Goal: Task Accomplishment & Management: Complete application form

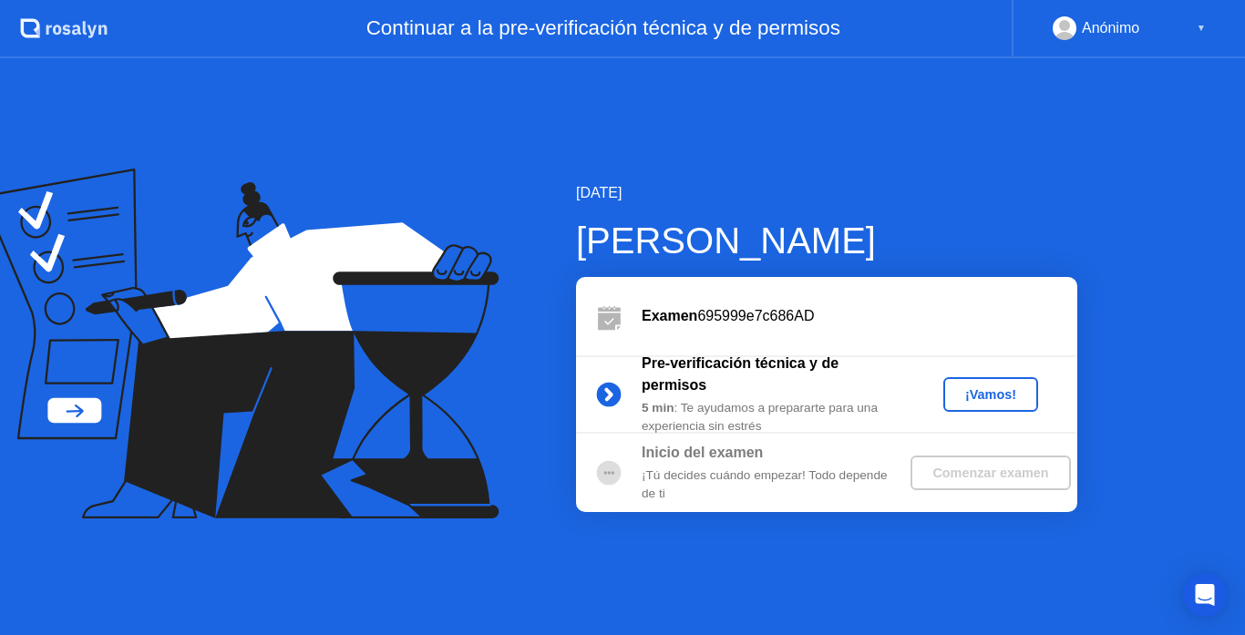
click at [971, 400] on div "¡Vamos!" at bounding box center [991, 394] width 80 height 15
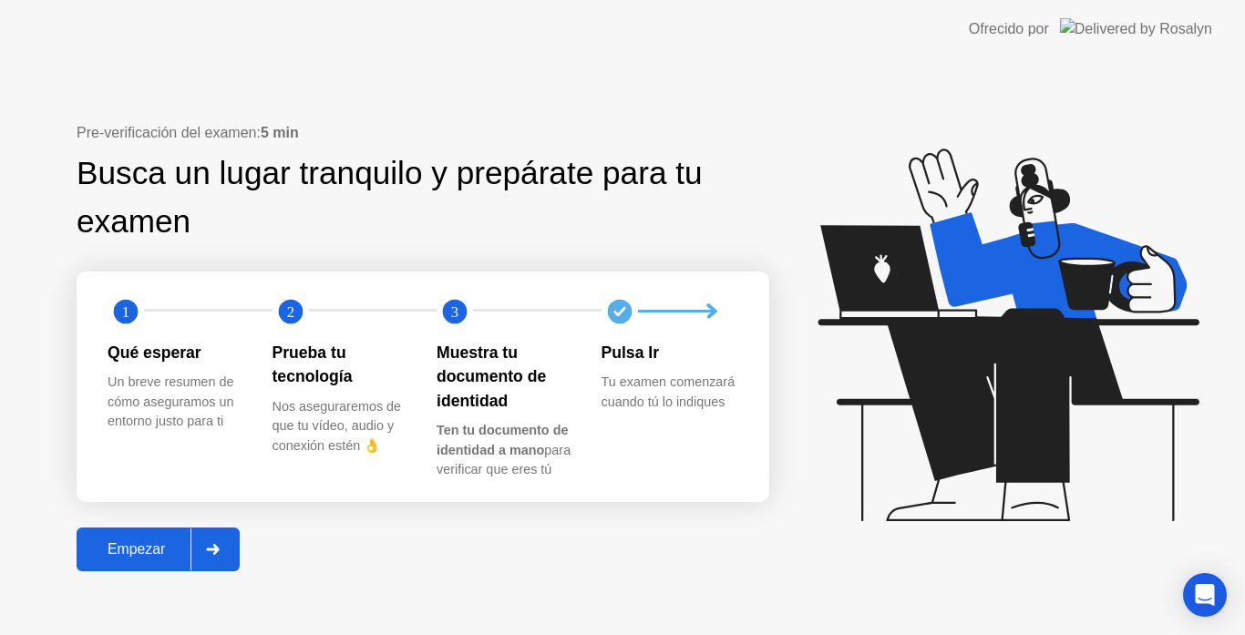
click at [209, 548] on icon at bounding box center [213, 549] width 14 height 11
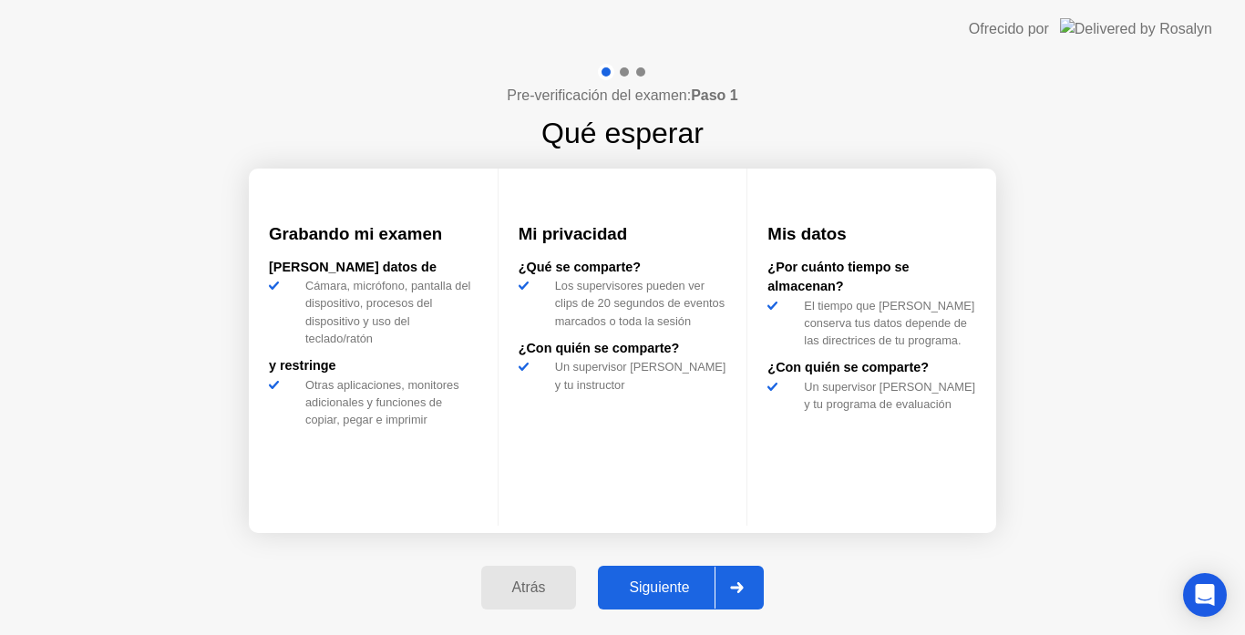
click at [739, 581] on div at bounding box center [737, 588] width 44 height 42
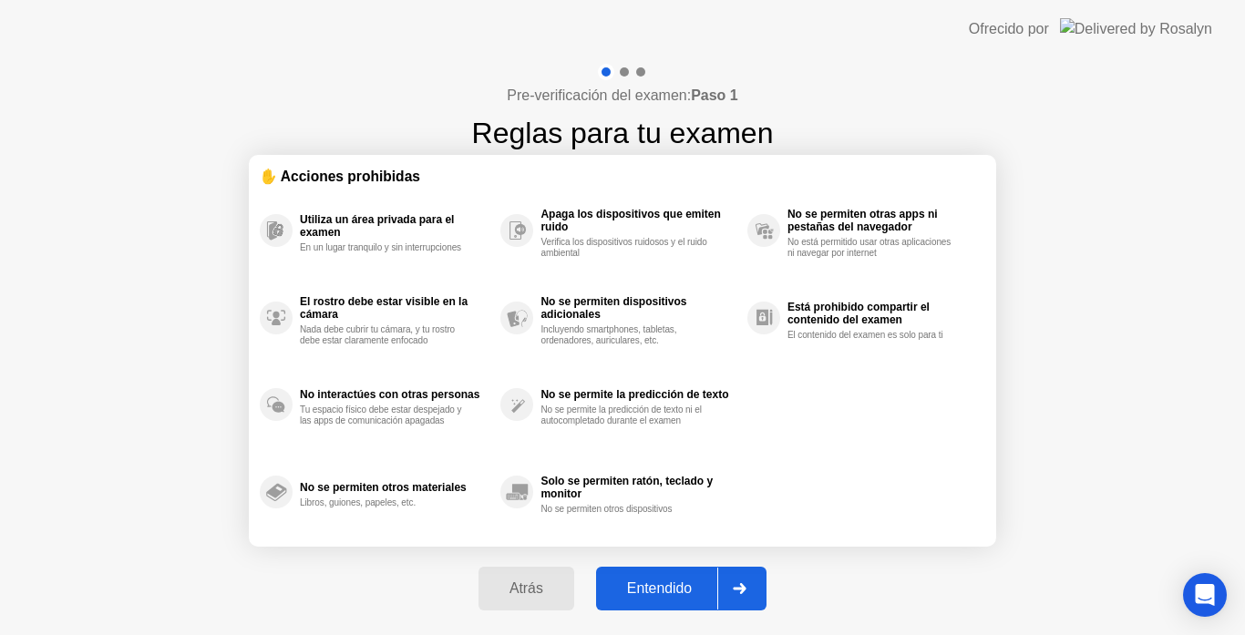
click at [739, 581] on div at bounding box center [739, 589] width 44 height 42
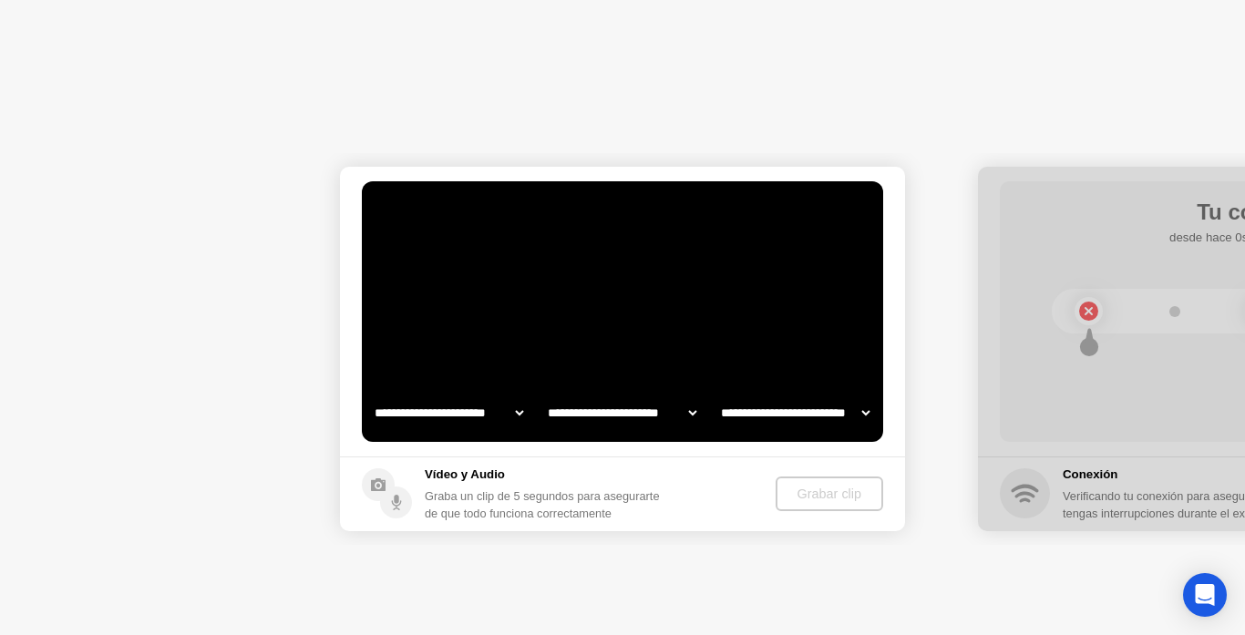
select select "**********"
select select "*******"
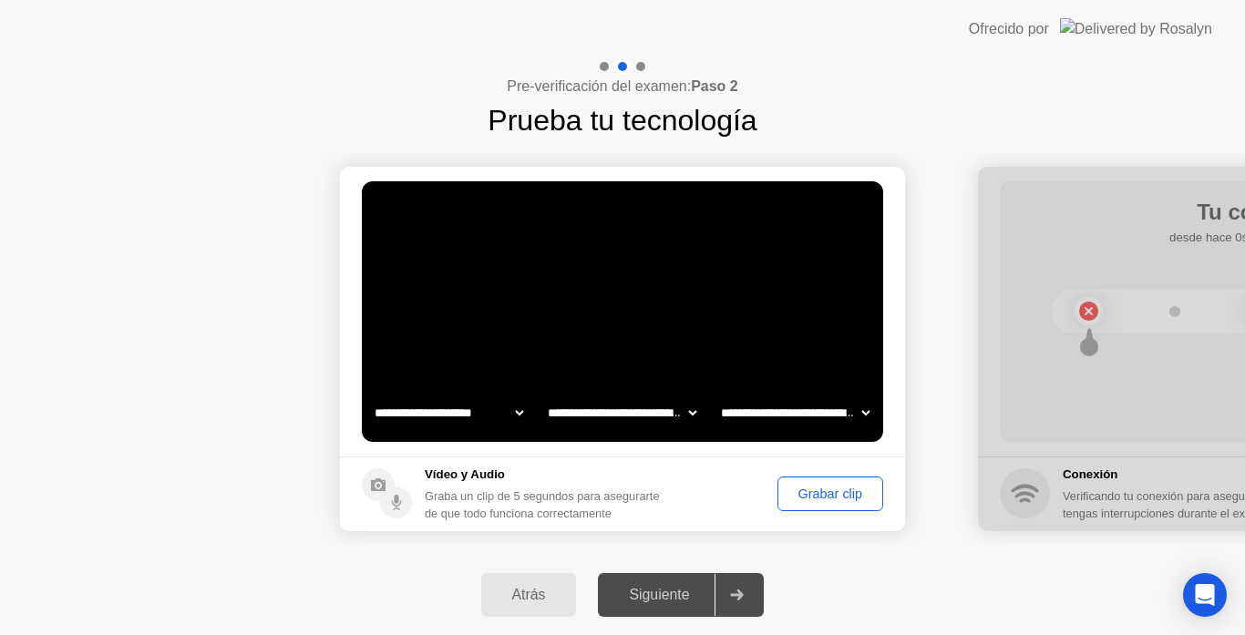
click at [821, 487] on div "Grabar clip" at bounding box center [830, 494] width 93 height 15
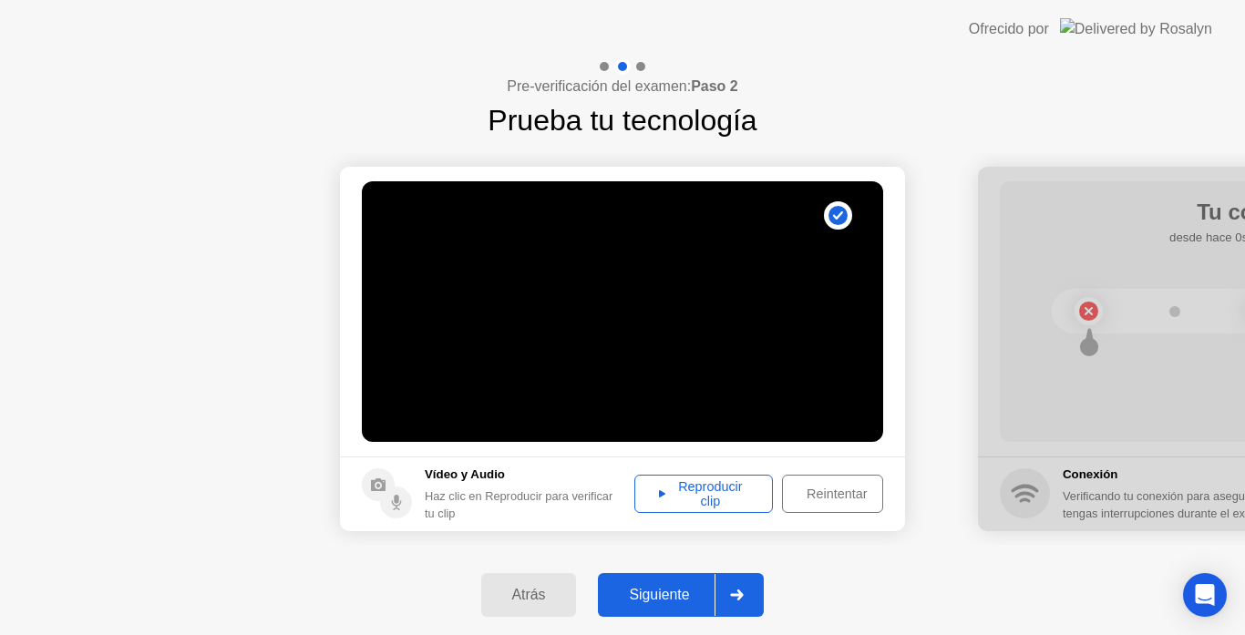
click at [742, 582] on div at bounding box center [737, 595] width 44 height 42
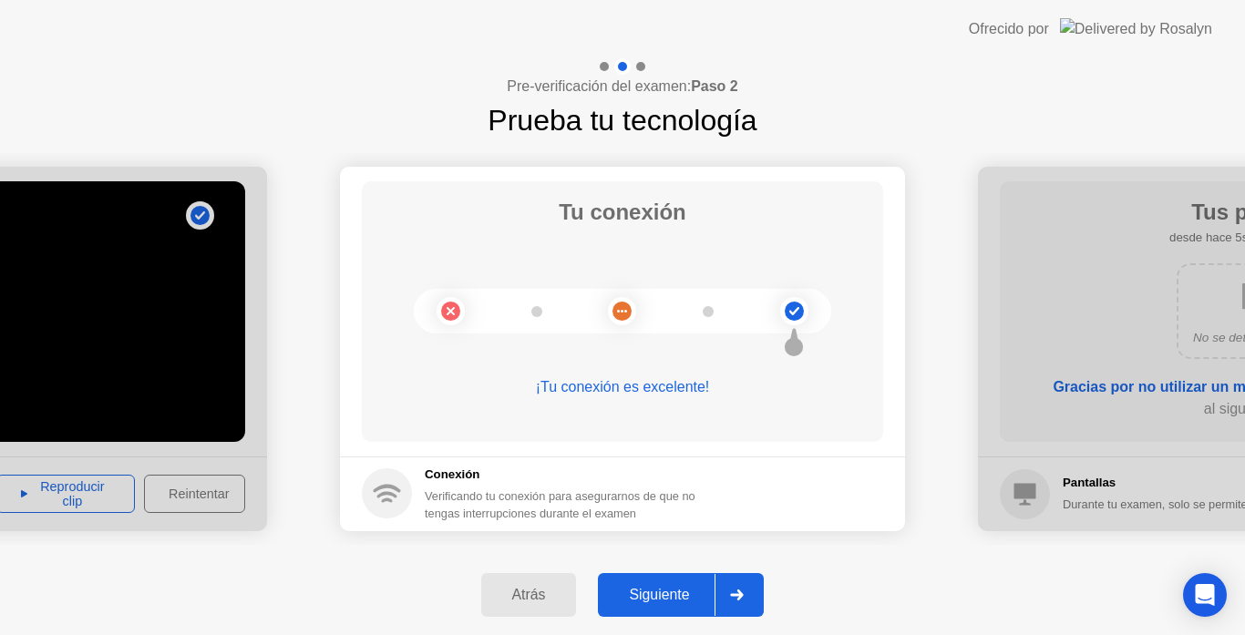
click at [735, 591] on icon at bounding box center [737, 595] width 14 height 11
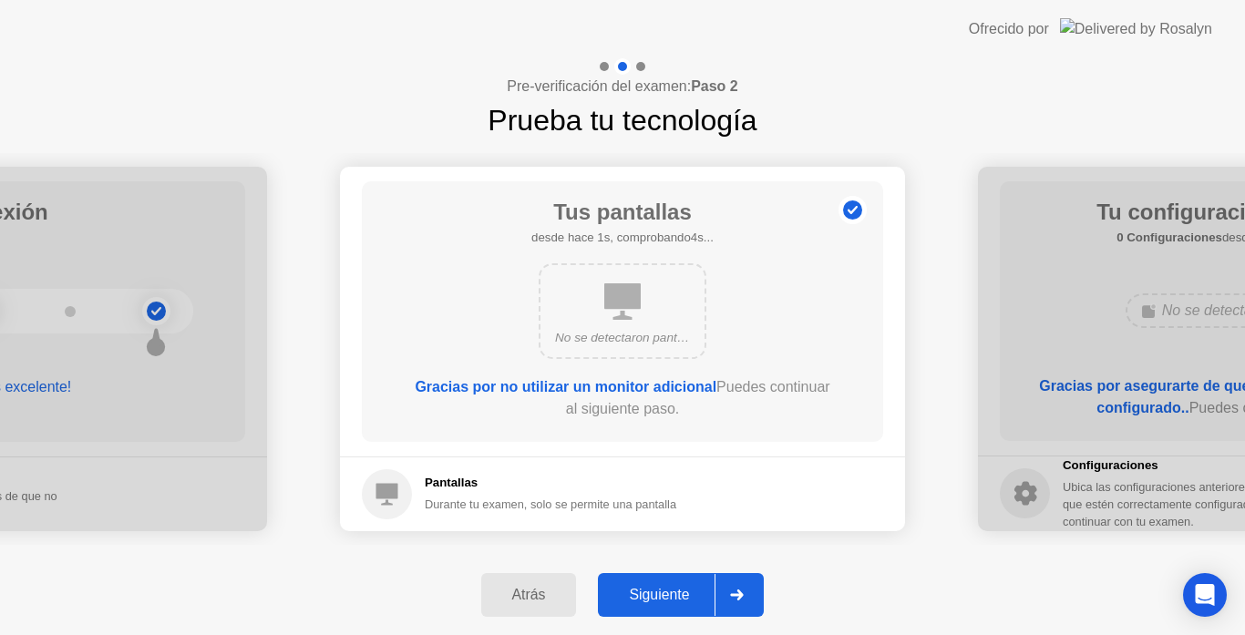
click at [735, 591] on icon at bounding box center [737, 595] width 14 height 11
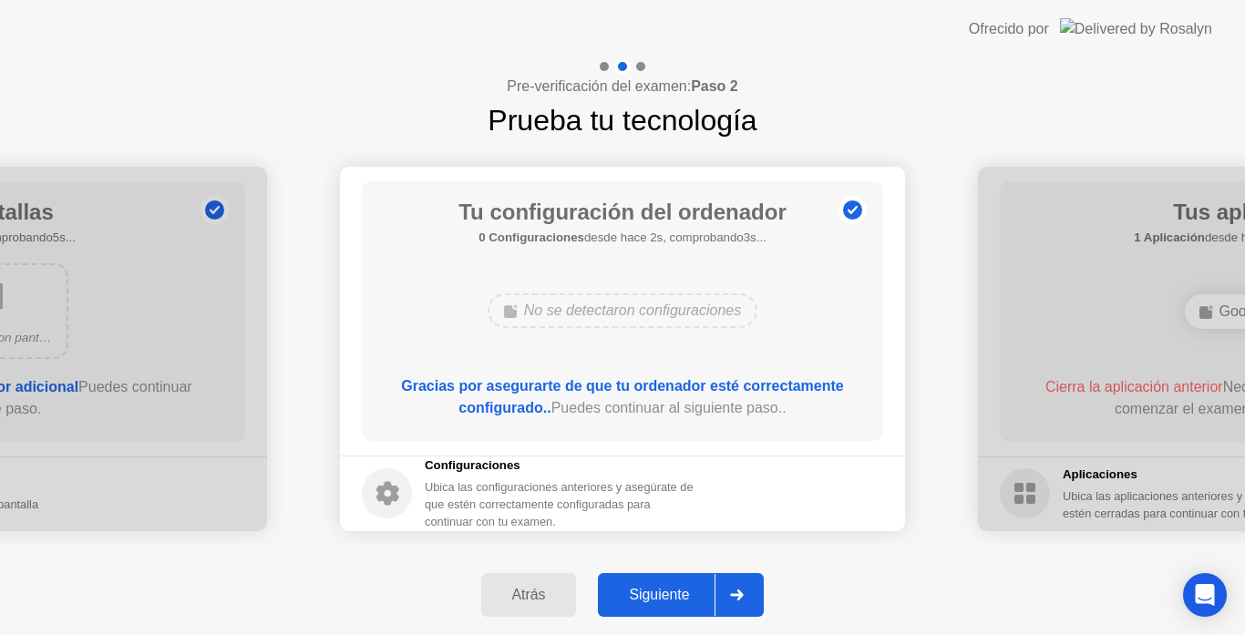
click at [735, 591] on icon at bounding box center [737, 595] width 14 height 11
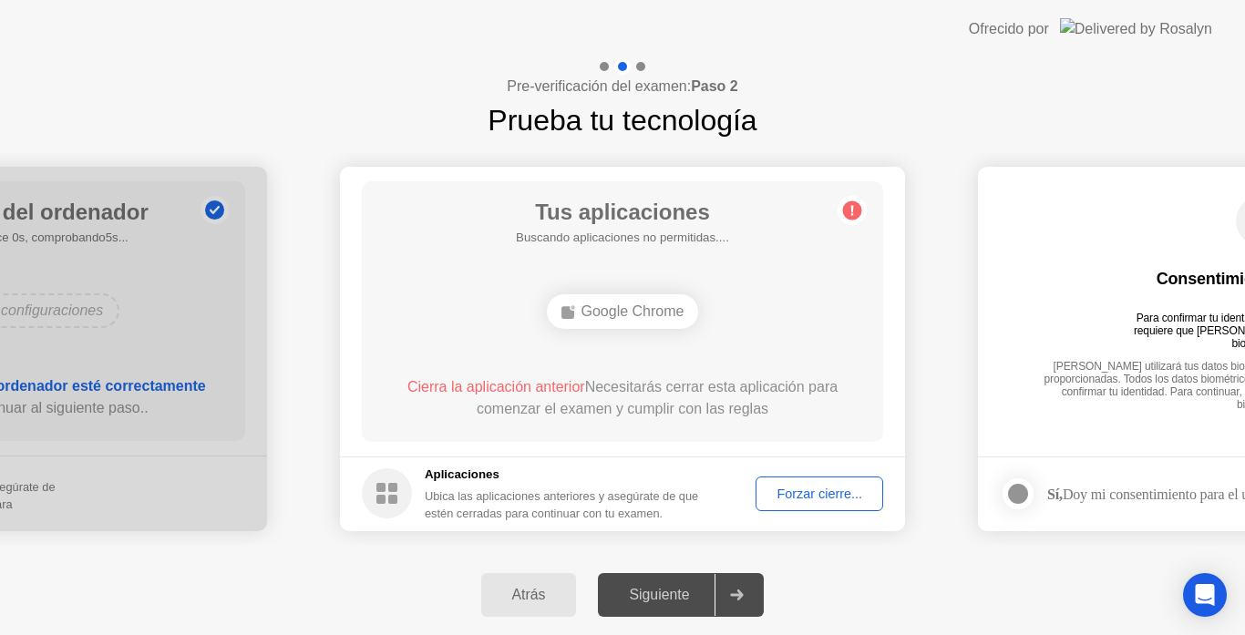
click at [735, 591] on icon at bounding box center [737, 595] width 14 height 11
click at [792, 475] on footer "Aplicaciones Ubica las aplicaciones anteriores y asegúrate de que estén cerrada…" at bounding box center [622, 494] width 565 height 75
click at [791, 492] on div "Forzar cierre..." at bounding box center [819, 494] width 115 height 15
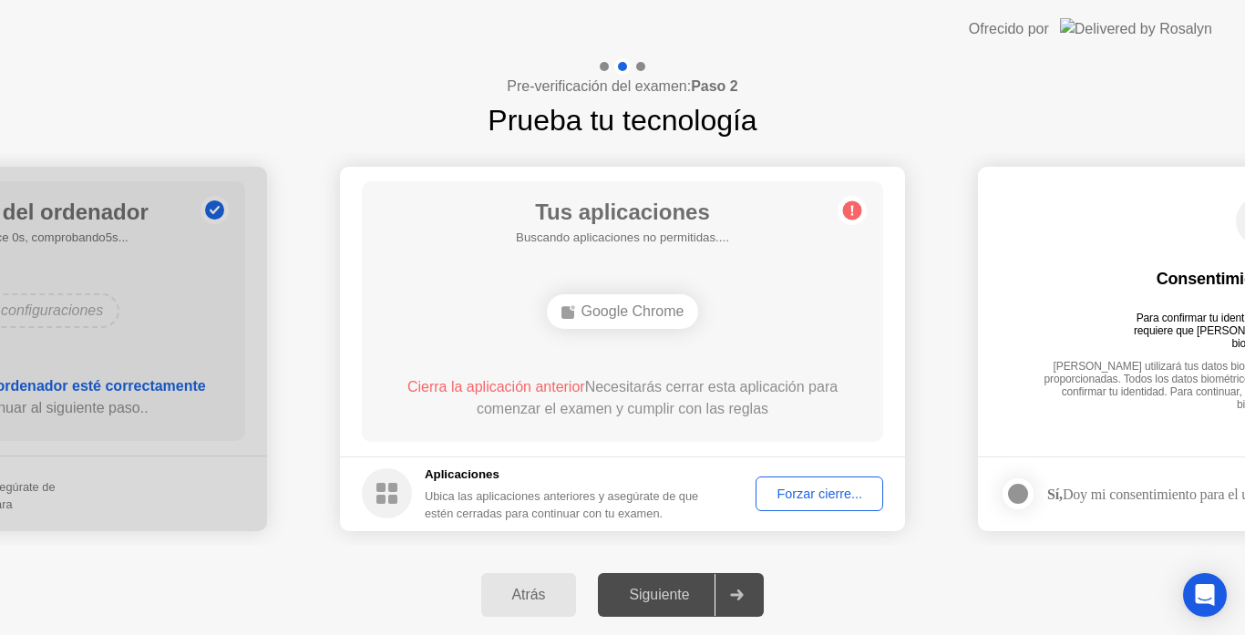
click at [646, 303] on div "Google Chrome" at bounding box center [623, 311] width 152 height 35
click at [784, 497] on div "Forzar cierre..." at bounding box center [819, 494] width 115 height 15
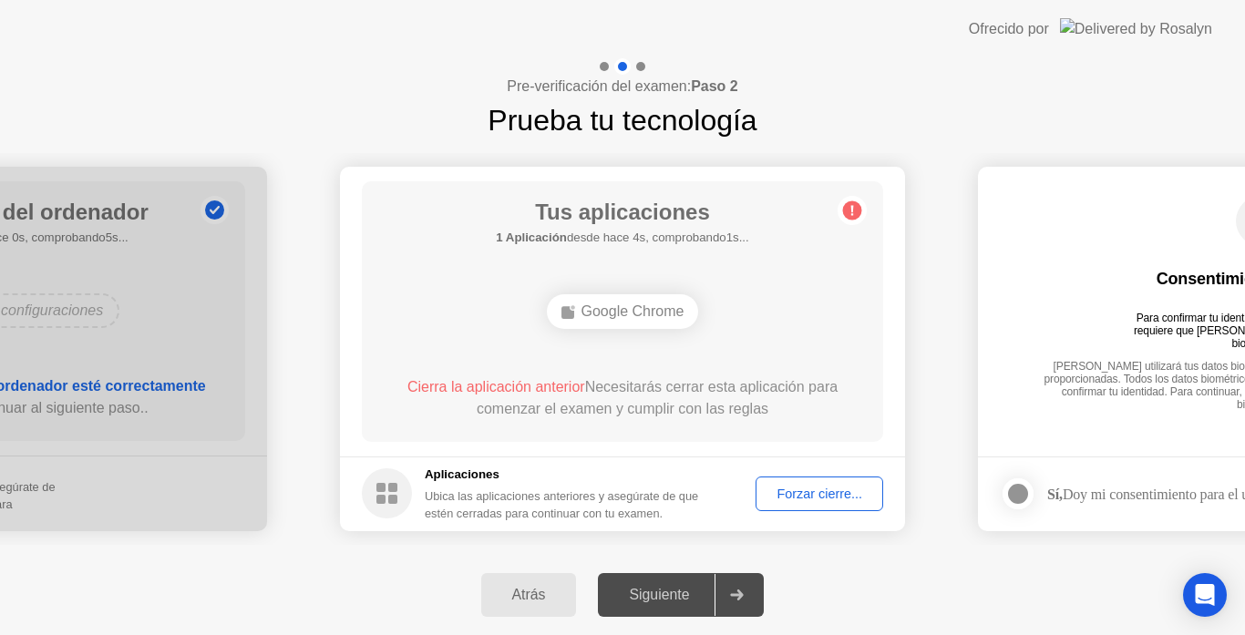
click at [1007, 490] on div at bounding box center [1018, 494] width 22 height 22
click at [740, 597] on icon at bounding box center [737, 595] width 14 height 11
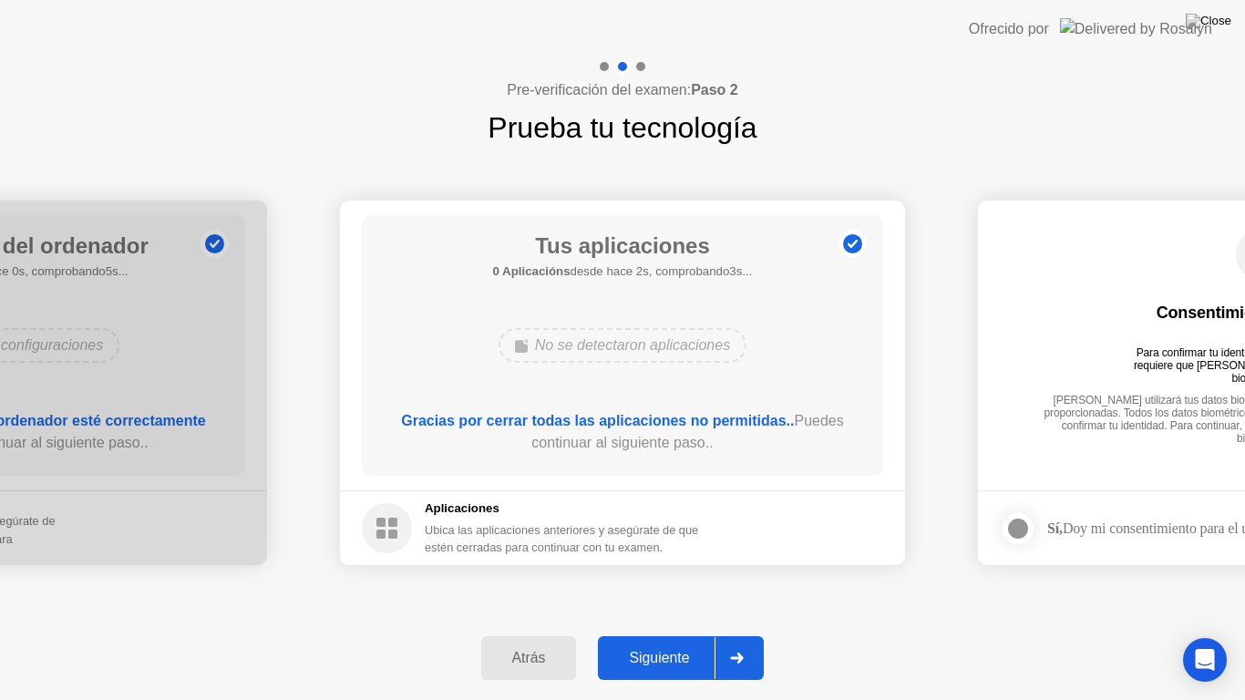
click at [744, 634] on div at bounding box center [737, 658] width 44 height 42
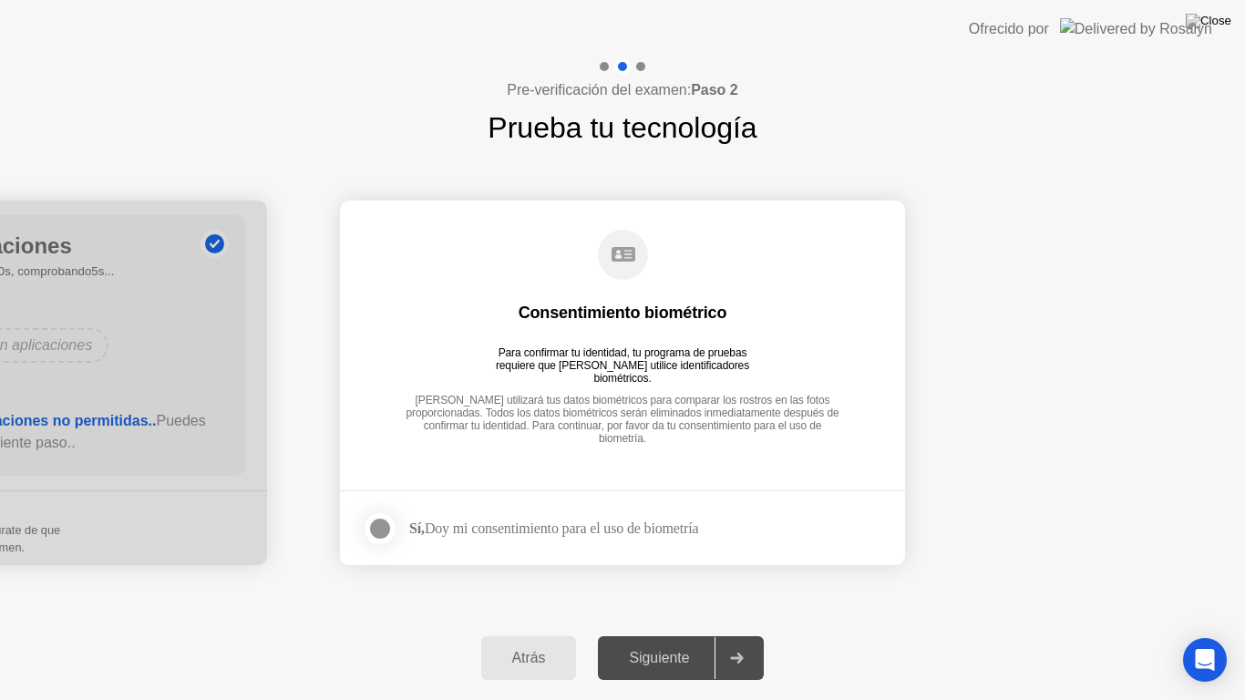
click at [390, 526] on div at bounding box center [380, 529] width 22 height 22
click at [744, 634] on div at bounding box center [737, 658] width 44 height 42
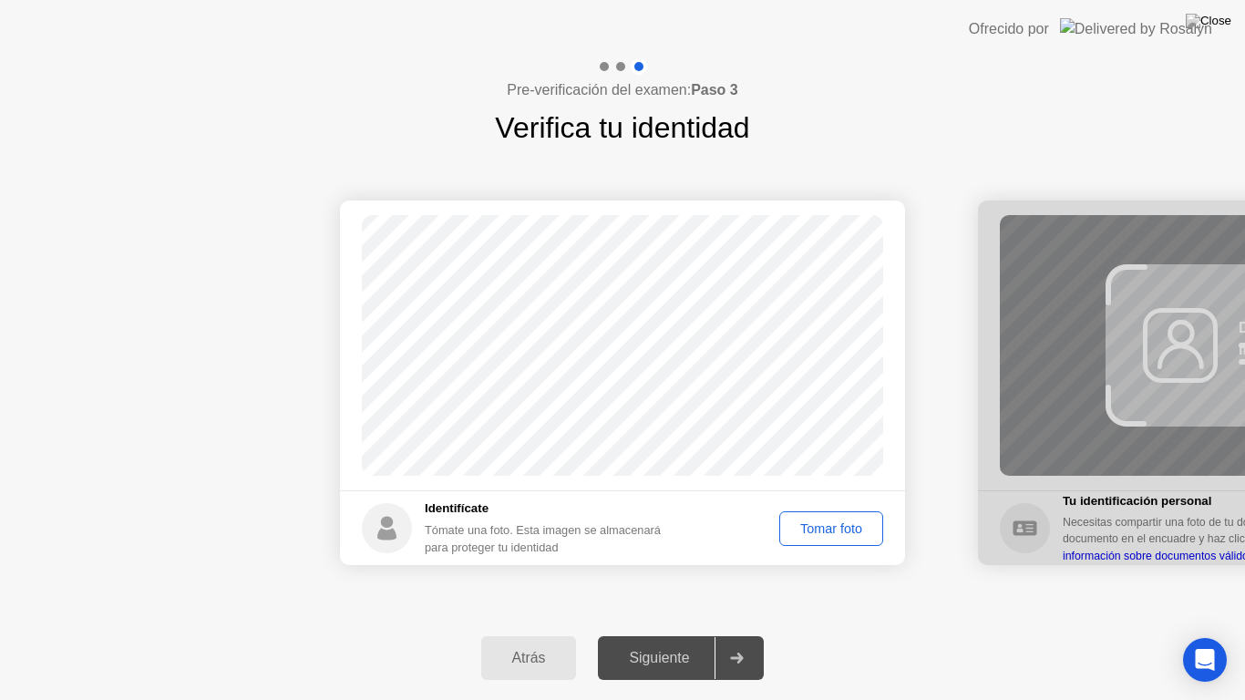
click at [809, 531] on div "Tomar foto" at bounding box center [831, 528] width 91 height 15
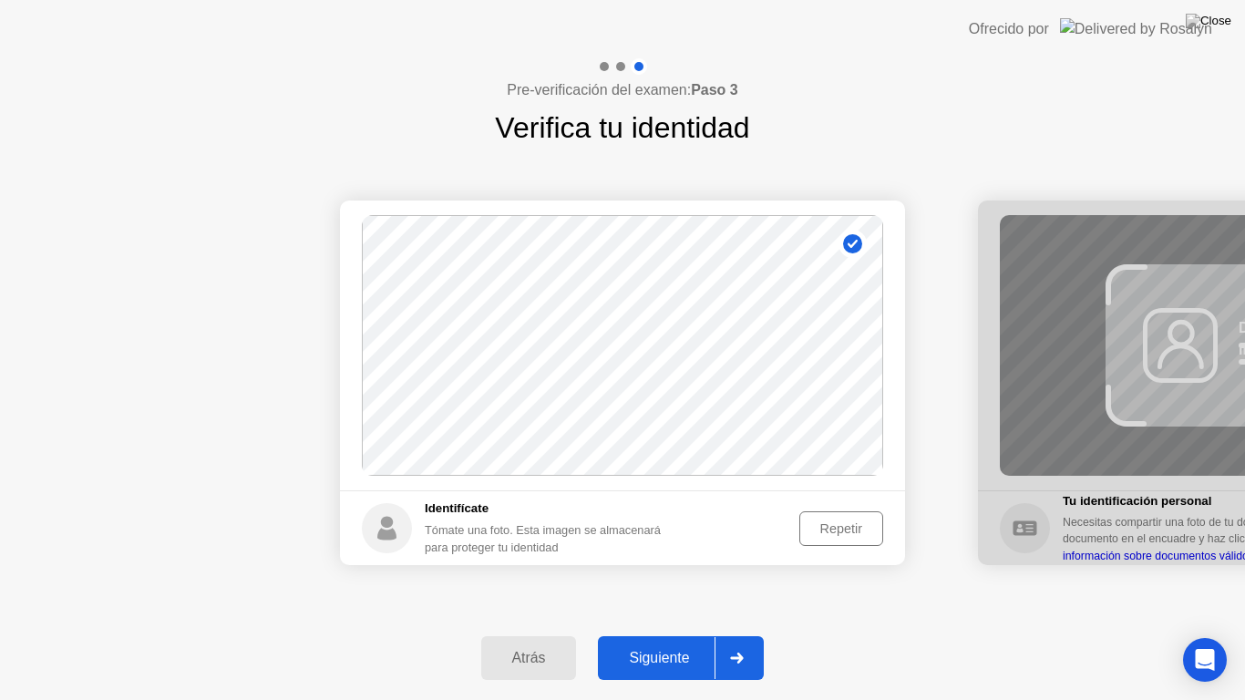
click at [734, 634] on icon at bounding box center [737, 658] width 14 height 11
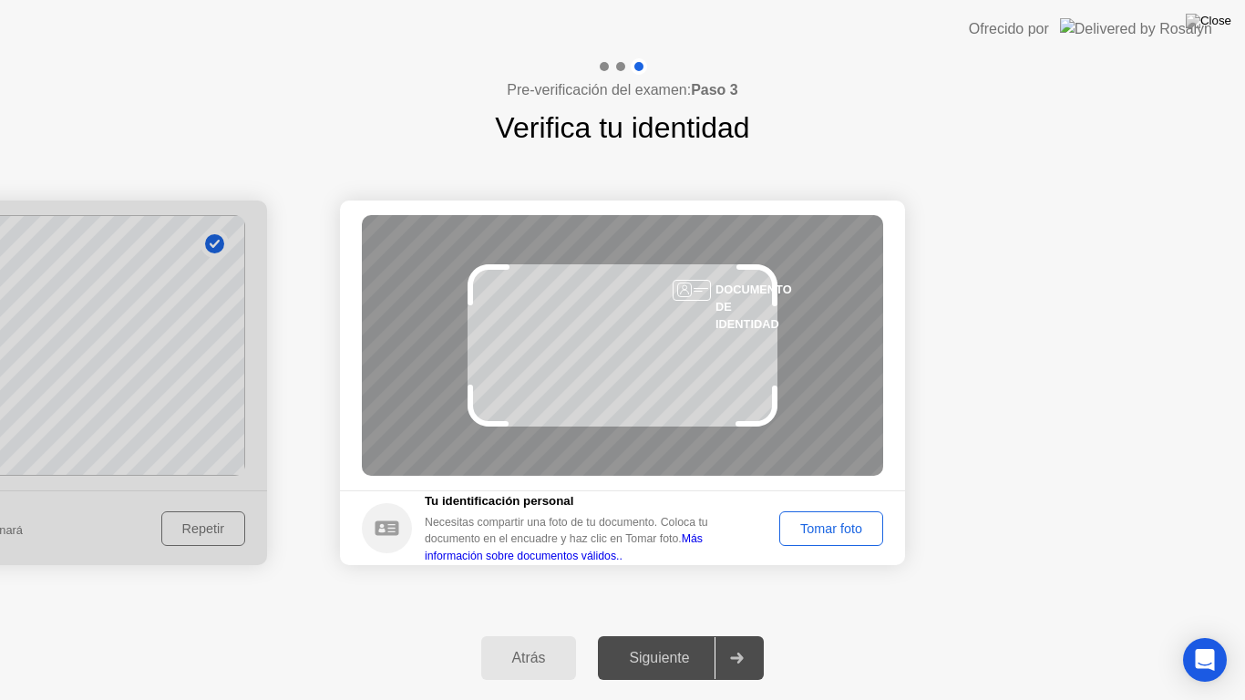
click at [830, 527] on div "Tomar foto" at bounding box center [831, 528] width 91 height 15
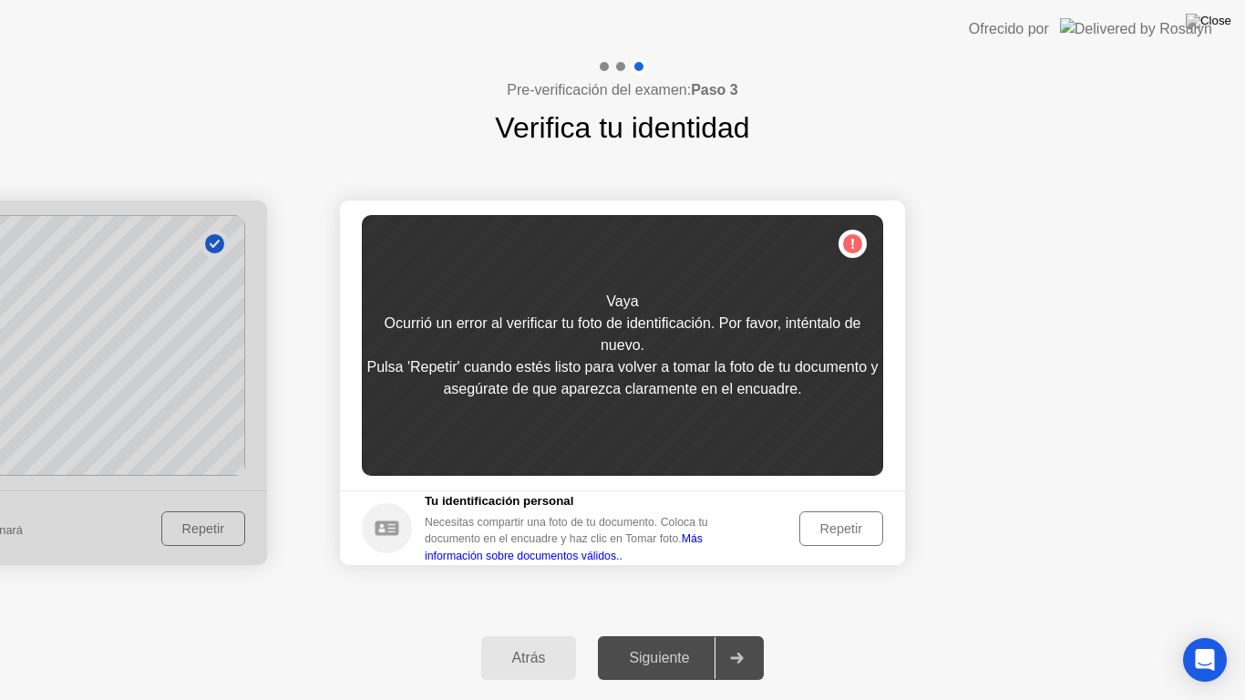
click at [830, 527] on div "Repetir" at bounding box center [841, 528] width 71 height 15
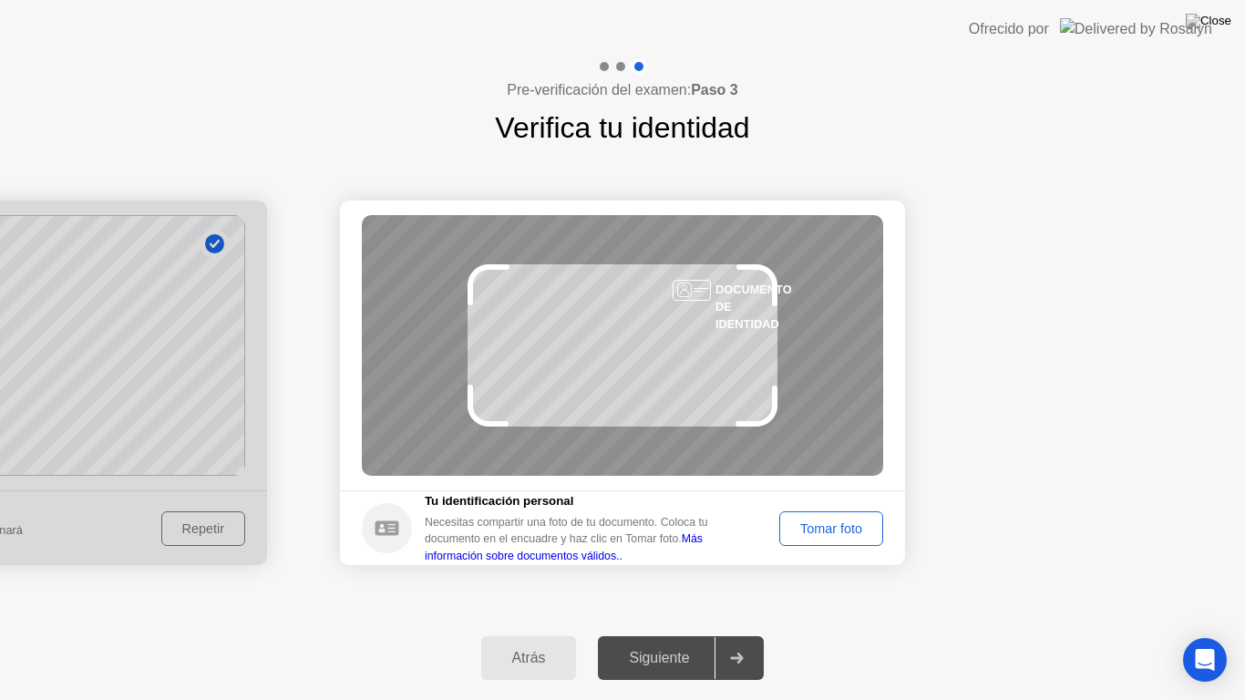
click at [830, 527] on div "Tomar foto" at bounding box center [831, 528] width 91 height 15
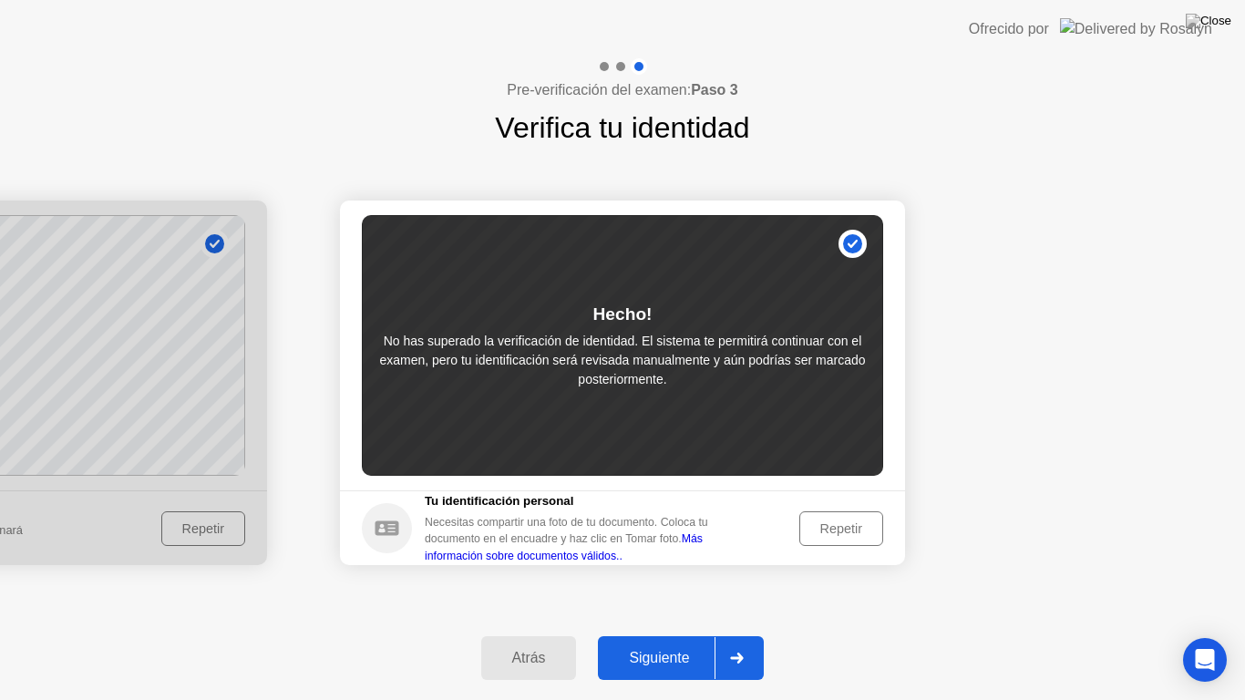
click at [748, 634] on div at bounding box center [737, 658] width 44 height 42
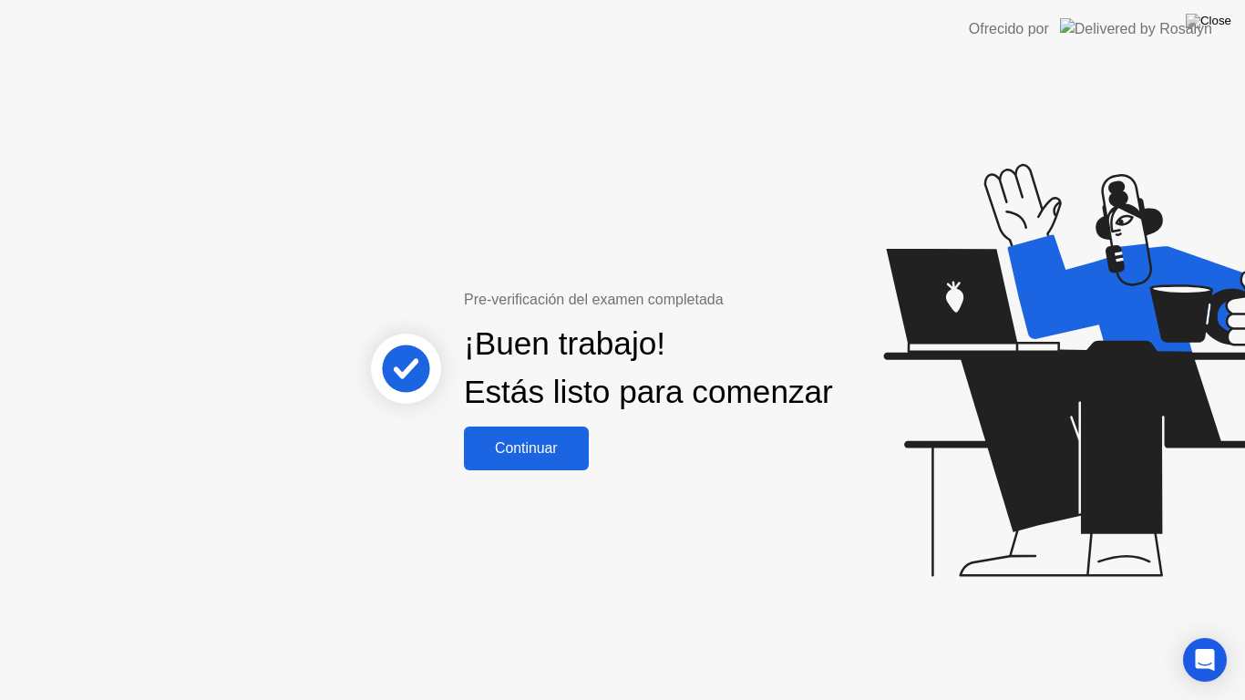
click at [544, 470] on button "Continuar" at bounding box center [526, 449] width 125 height 44
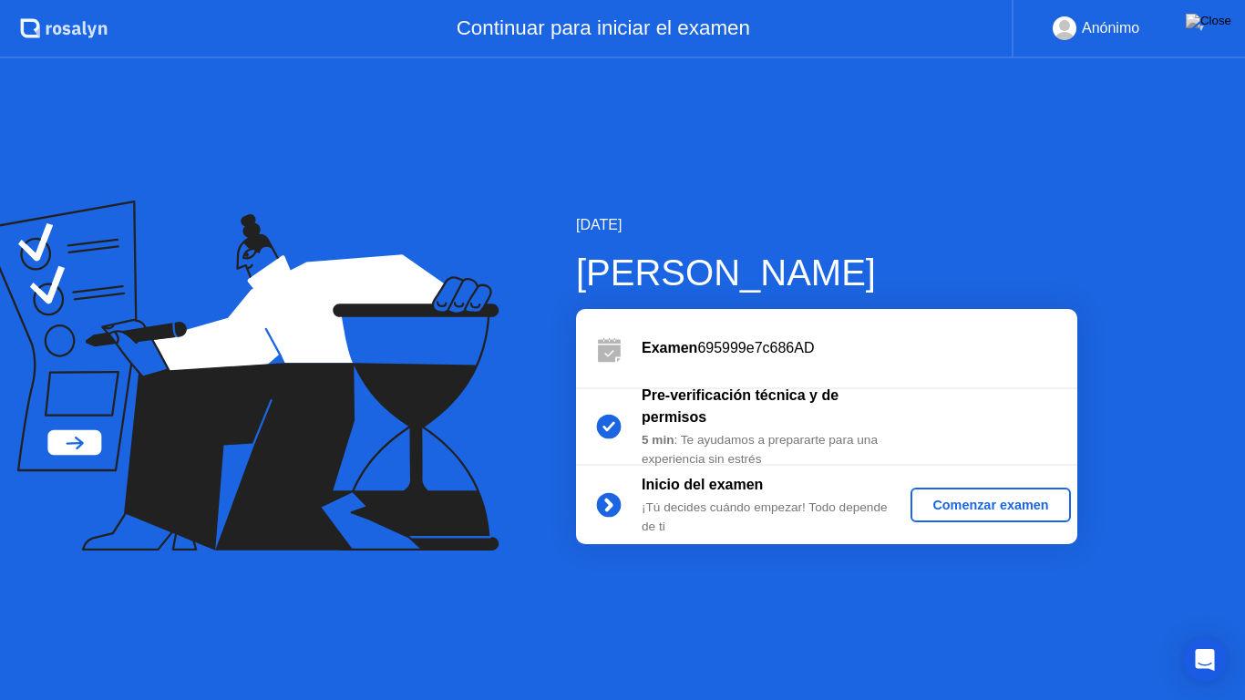
click at [936, 500] on div "Comenzar examen" at bounding box center [990, 505] width 145 height 15
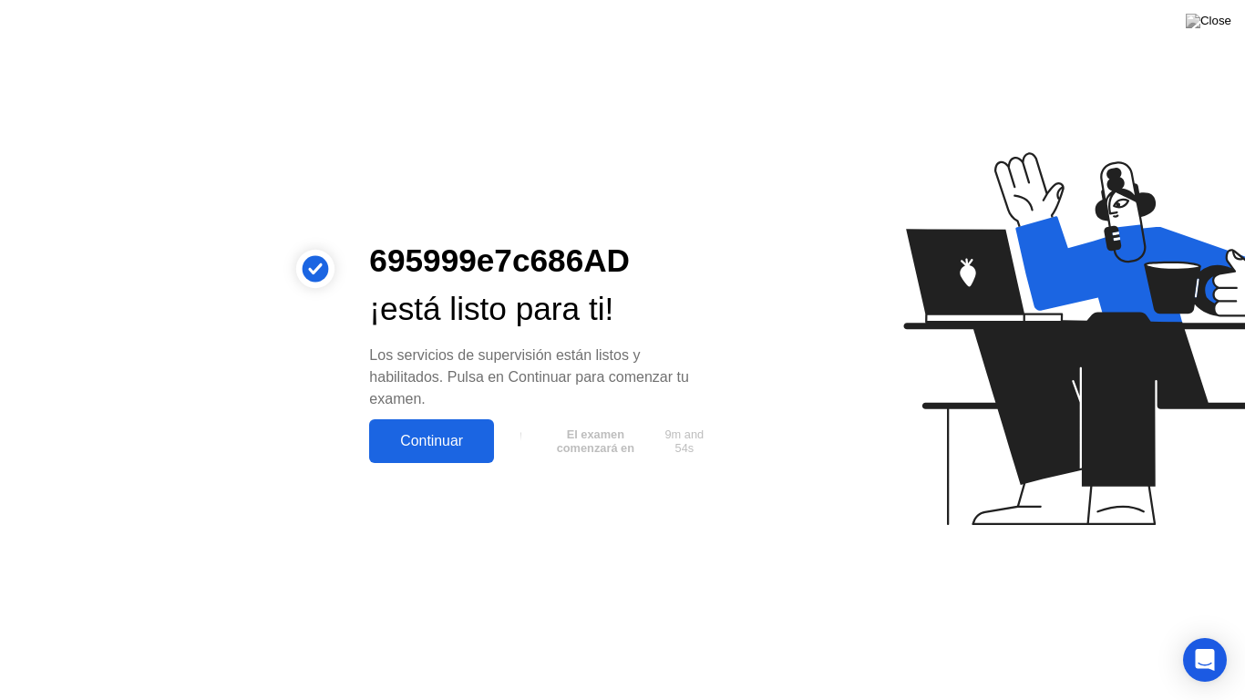
click at [448, 449] on div "Continuar" at bounding box center [432, 441] width 114 height 16
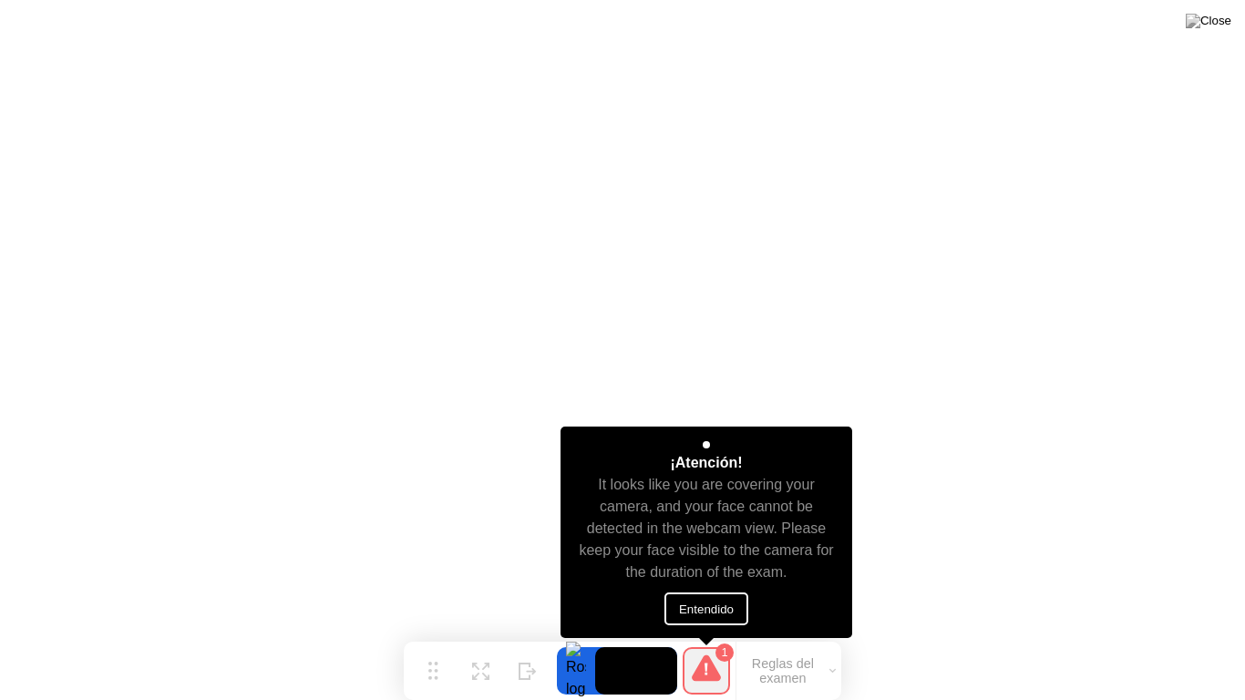
click at [707, 607] on button "Entendido" at bounding box center [706, 608] width 84 height 33
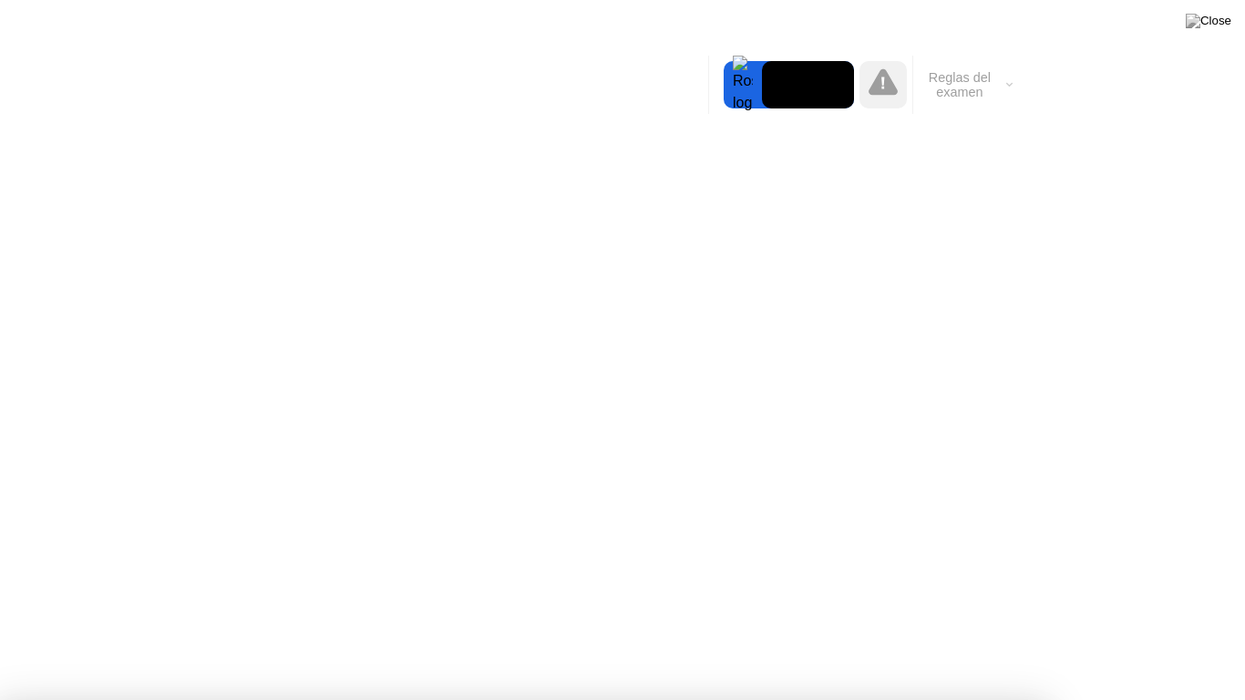
click at [1203, 634] on div at bounding box center [622, 700] width 1245 height 0
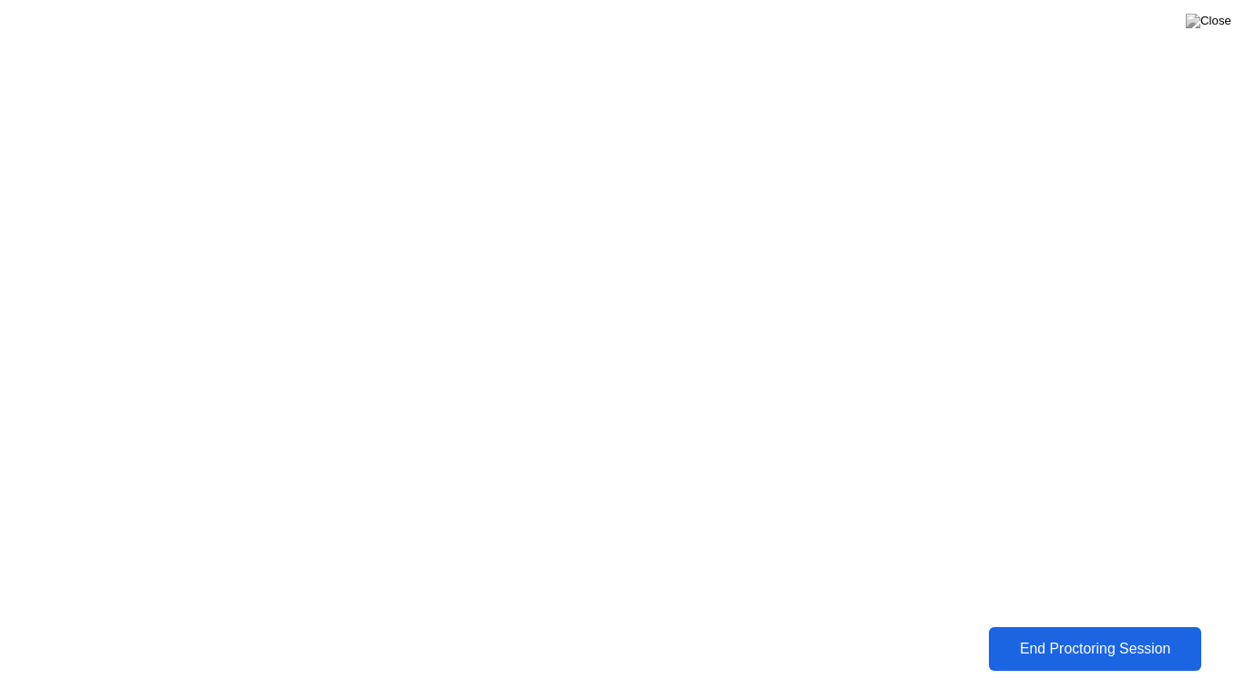
click at [1151, 634] on div "End Proctoring Session" at bounding box center [1095, 649] width 208 height 17
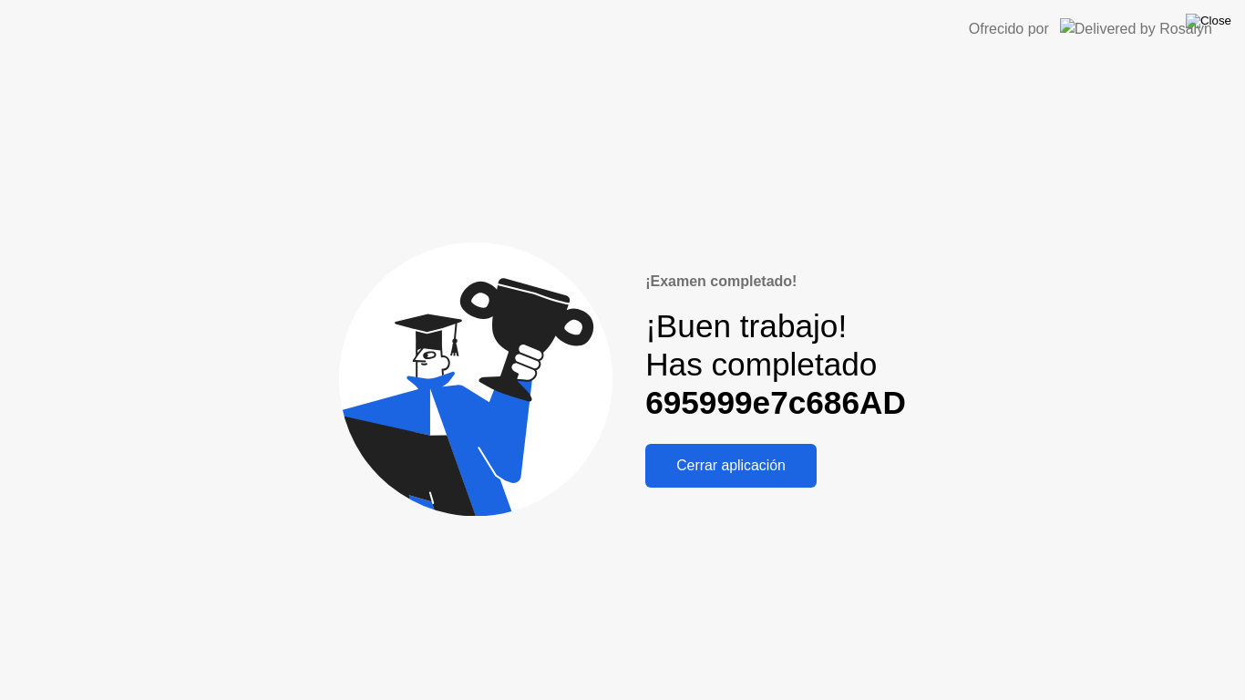
click at [1227, 16] on img at bounding box center [1209, 21] width 46 height 15
